Goal: Information Seeking & Learning: Learn about a topic

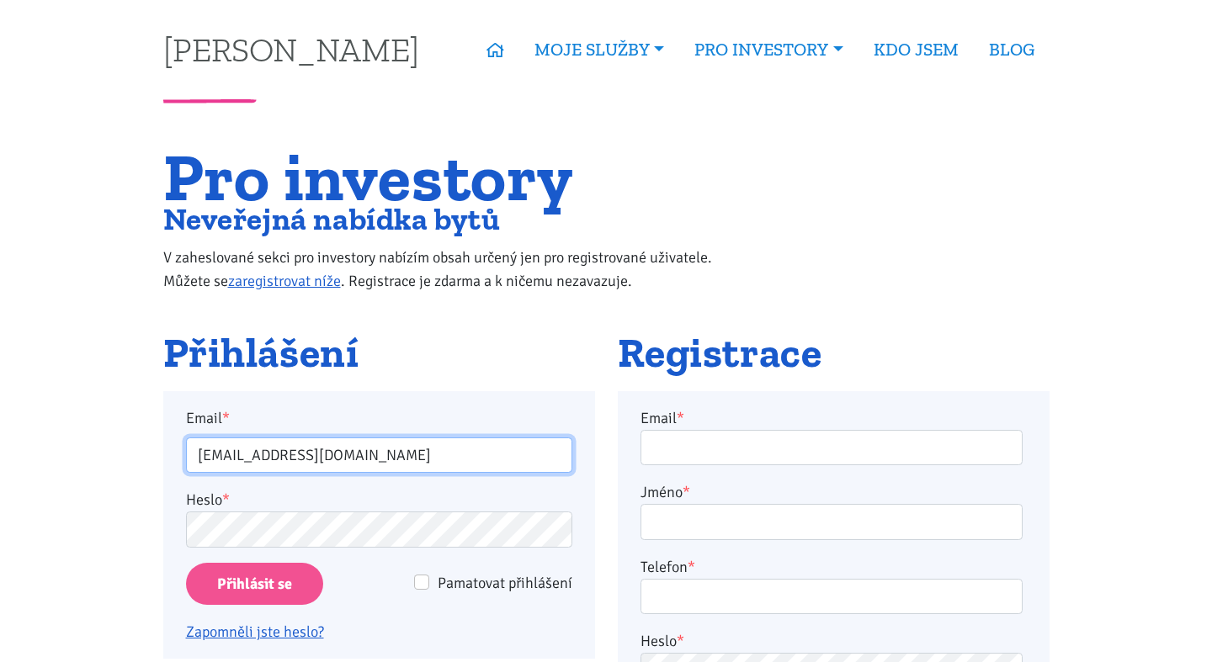
type input "veroslav.cerman@gmail.com"
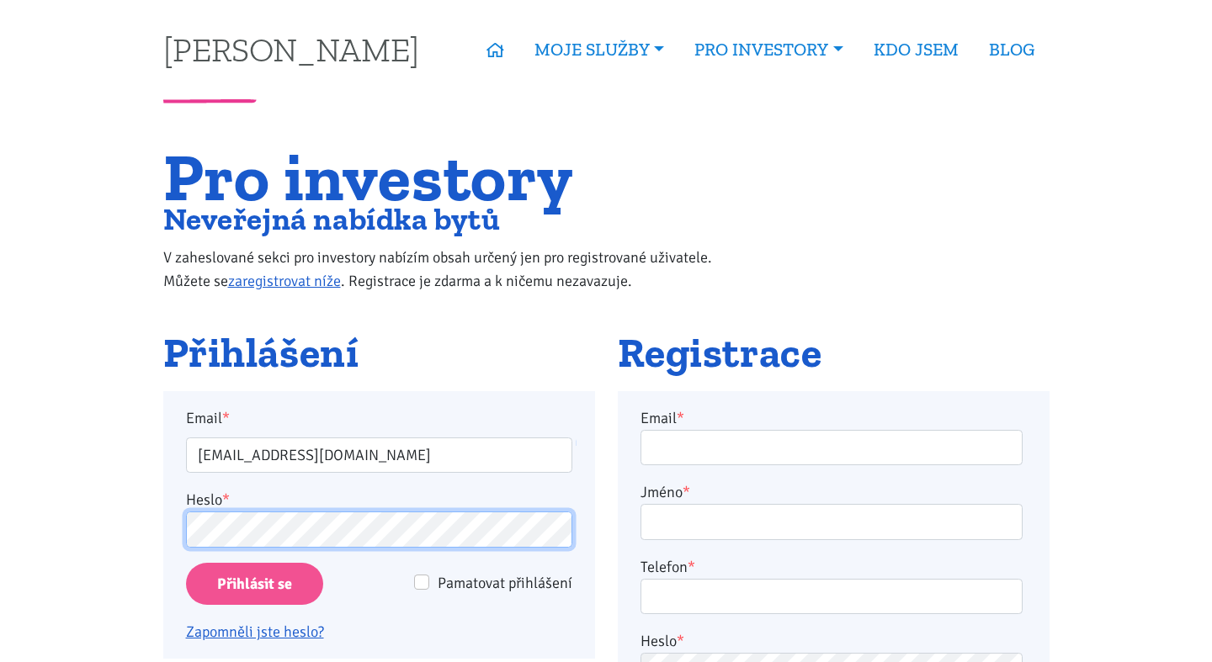
click at [253, 583] on input "Přihlásit se" at bounding box center [254, 584] width 137 height 43
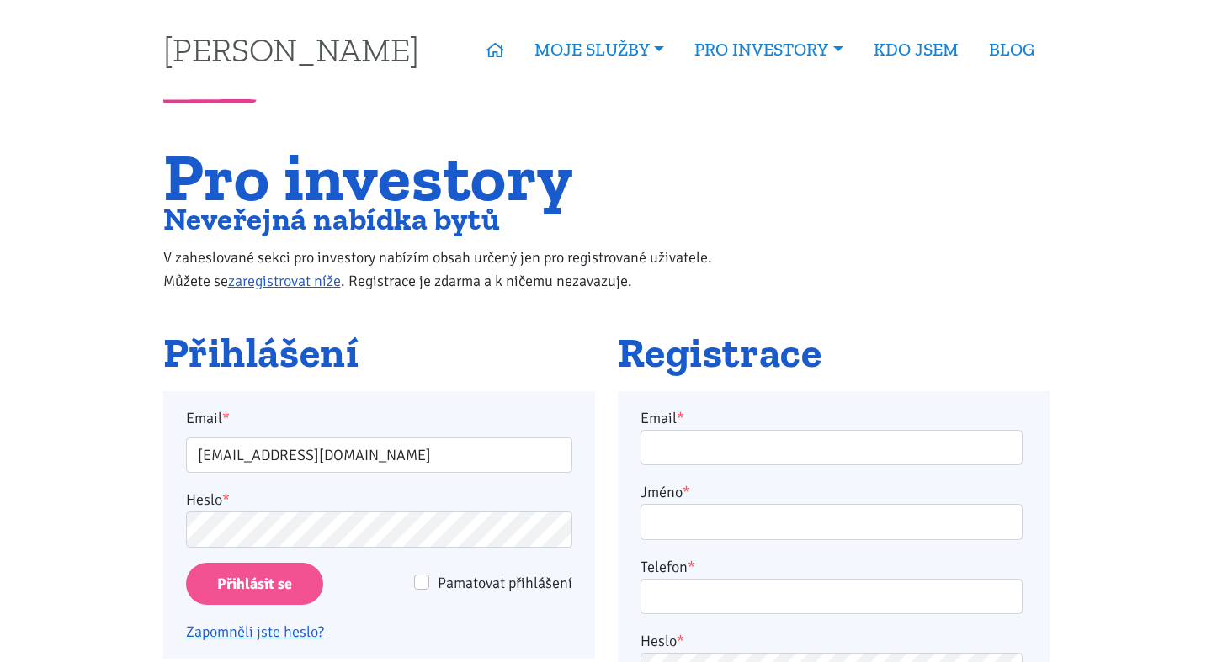
click at [263, 588] on input "Přihlásit se" at bounding box center [254, 584] width 137 height 43
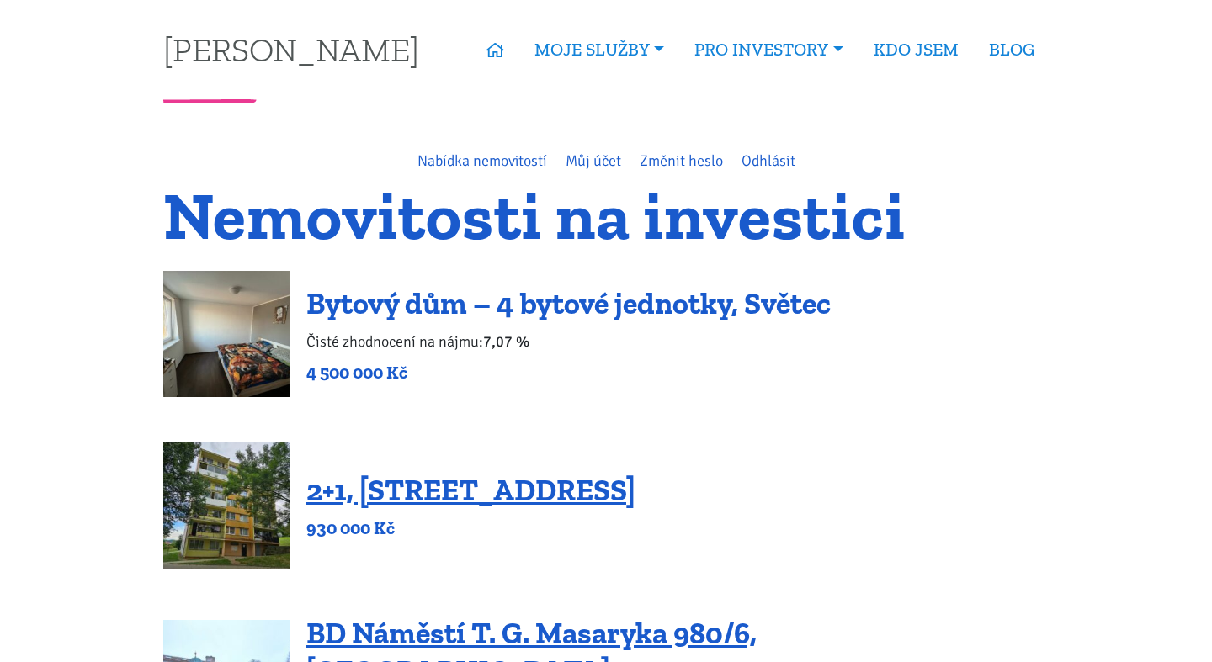
click at [631, 312] on link "Bytový dům – 4 bytové jednotky, Světec" at bounding box center [568, 303] width 524 height 36
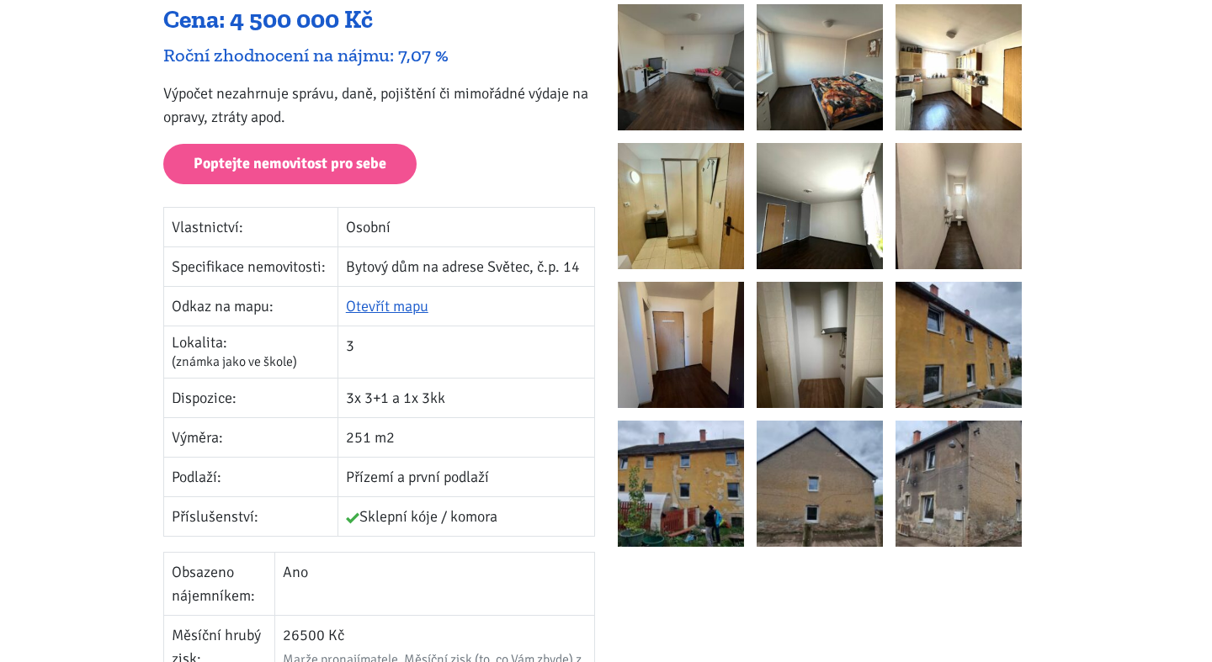
scroll to position [343, 0]
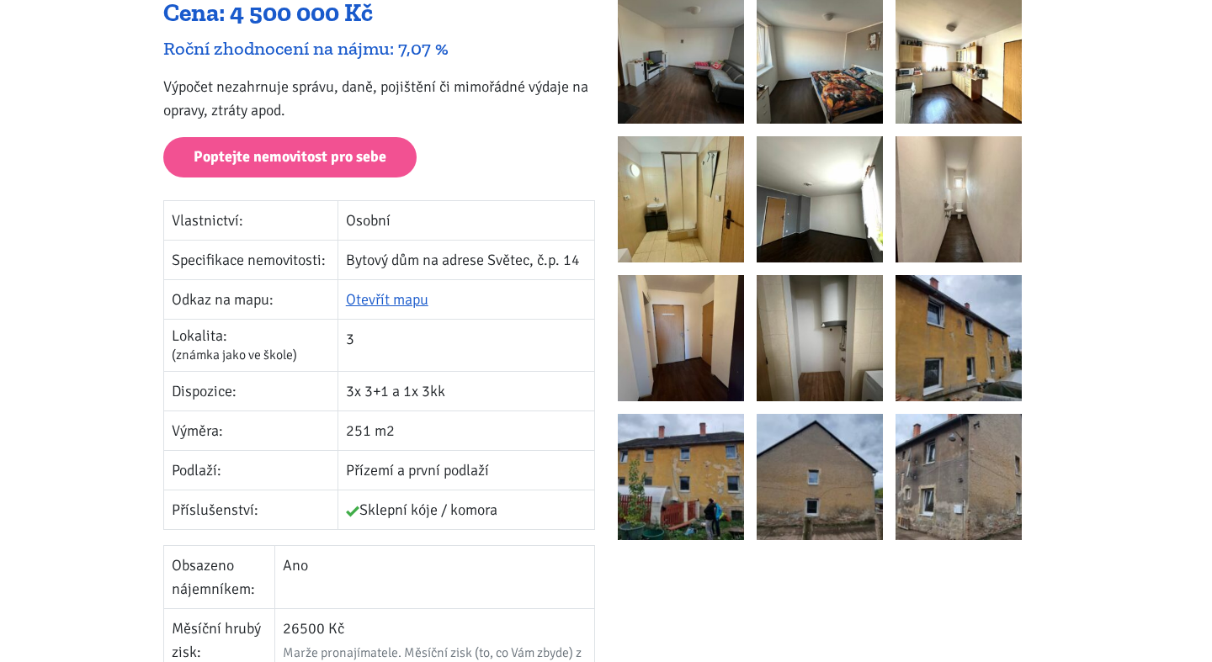
click at [681, 497] on img at bounding box center [681, 477] width 126 height 126
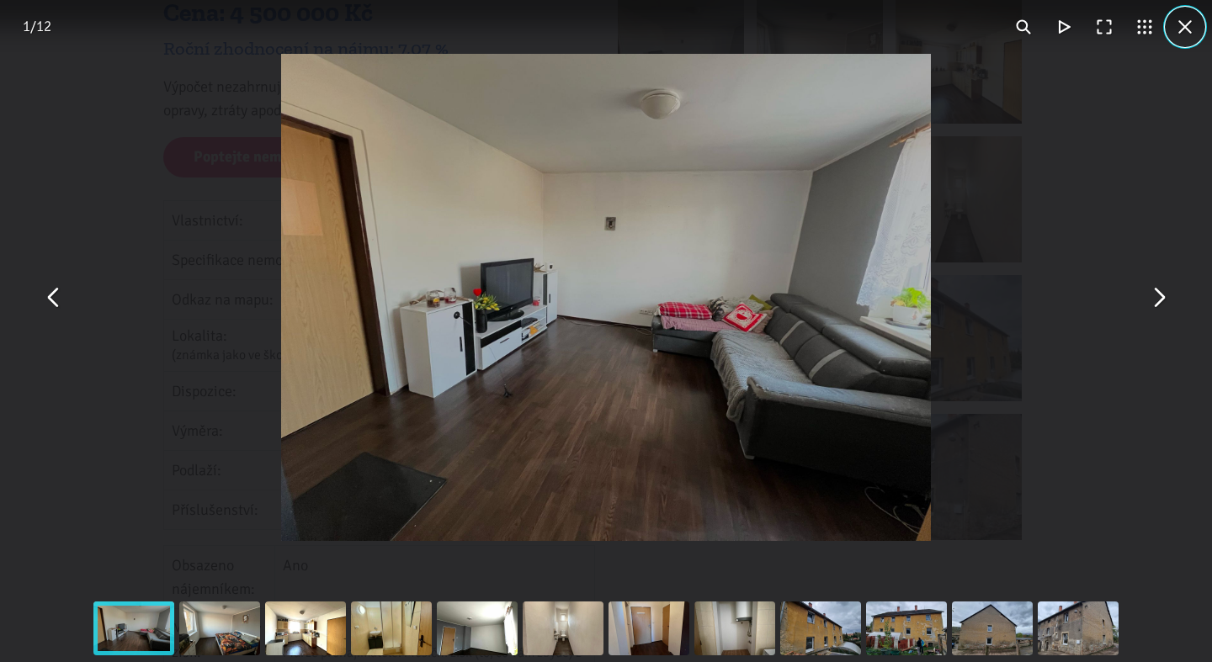
click at [1184, 38] on button "You can close this modal content with the ESC key" at bounding box center [1185, 27] width 40 height 40
